Goal: Communication & Community: Participate in discussion

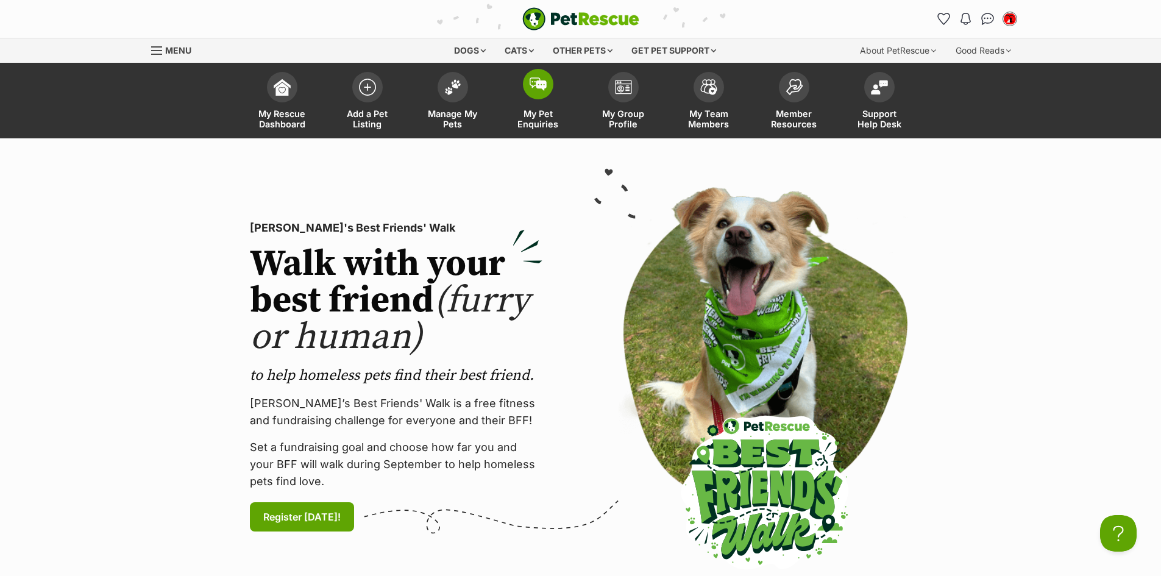
click at [539, 89] on img at bounding box center [537, 83] width 17 height 13
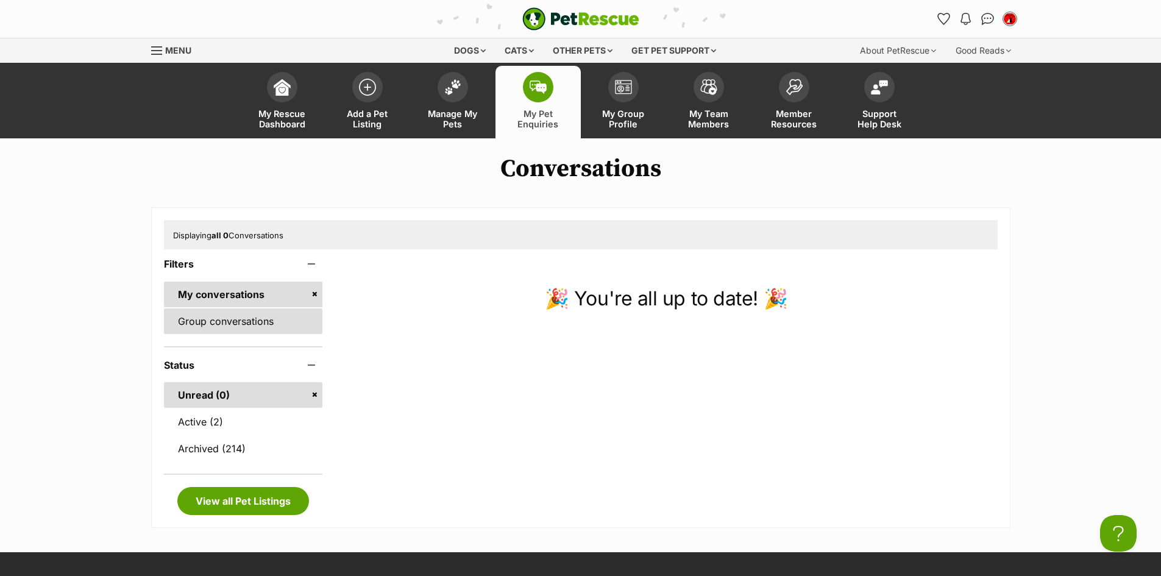
click at [218, 322] on link "Group conversations" at bounding box center [243, 321] width 159 height 26
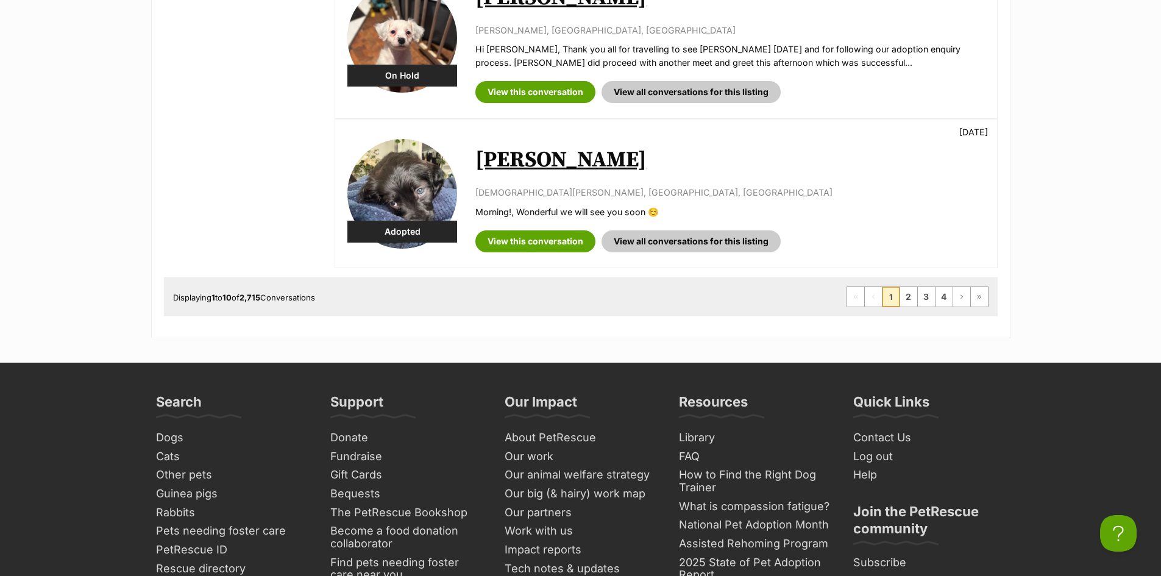
scroll to position [1401, 0]
